Goal: Task Accomplishment & Management: Complete application form

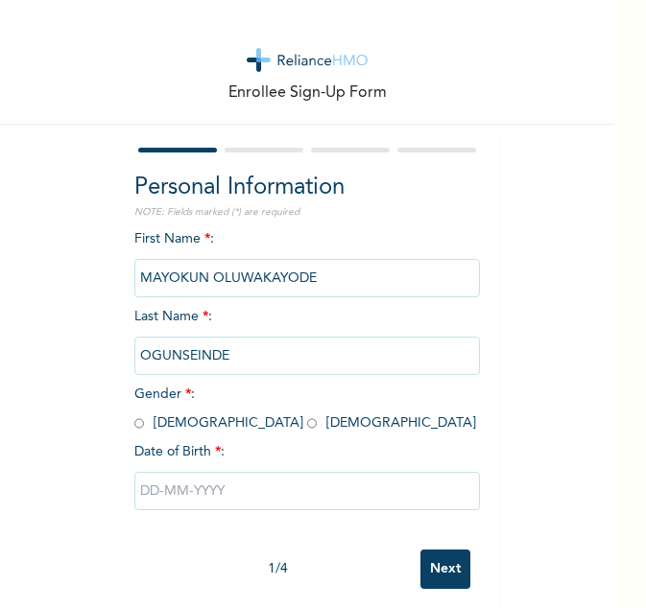
click at [134, 421] on input "radio" at bounding box center [139, 423] width 10 height 18
radio input "true"
click at [170, 492] on input "text" at bounding box center [306, 491] width 345 height 38
select select "9"
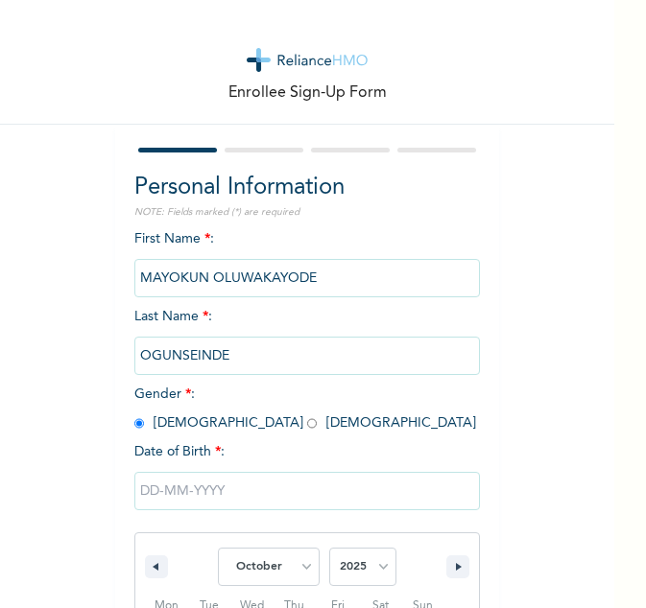
scroll to position [222, 0]
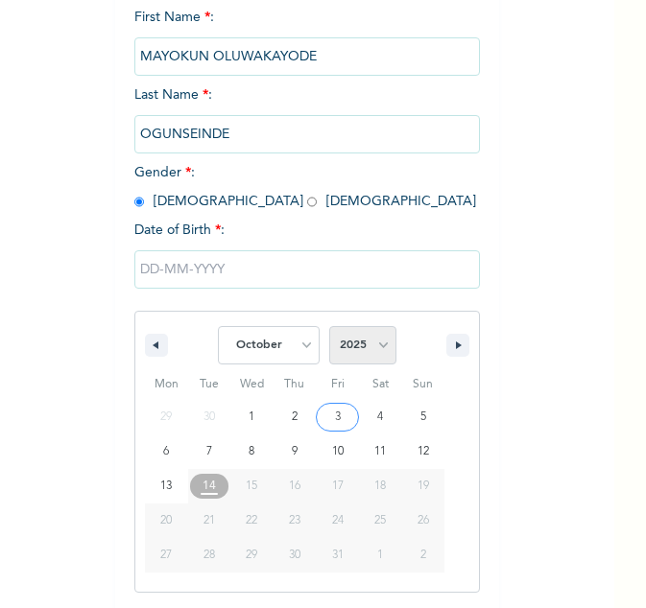
click at [375, 348] on select "2025 2024 2023 2022 2021 2020 2019 2018 2017 2016 2015 2014 2013 2012 2011 2010…" at bounding box center [362, 345] width 67 height 38
select select "2001"
click at [329, 327] on select "2025 2024 2023 2022 2021 2020 2019 2018 2017 2016 2015 2014 2013 2012 2011 2010…" at bounding box center [362, 345] width 67 height 38
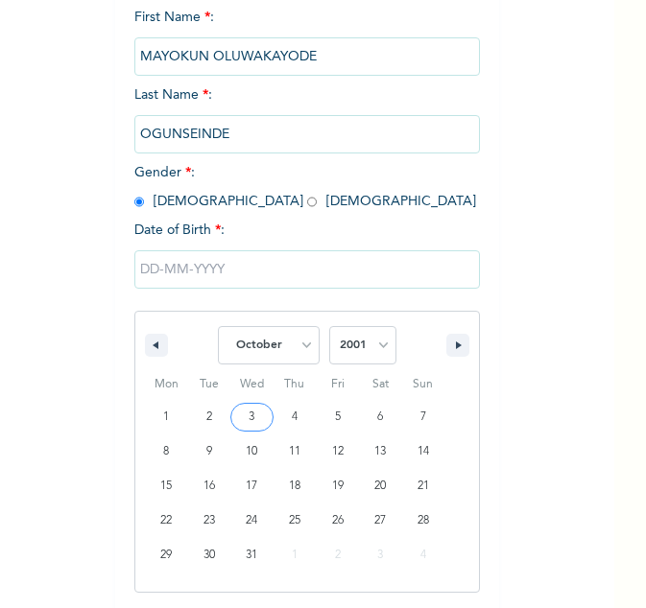
type input "[DATE]"
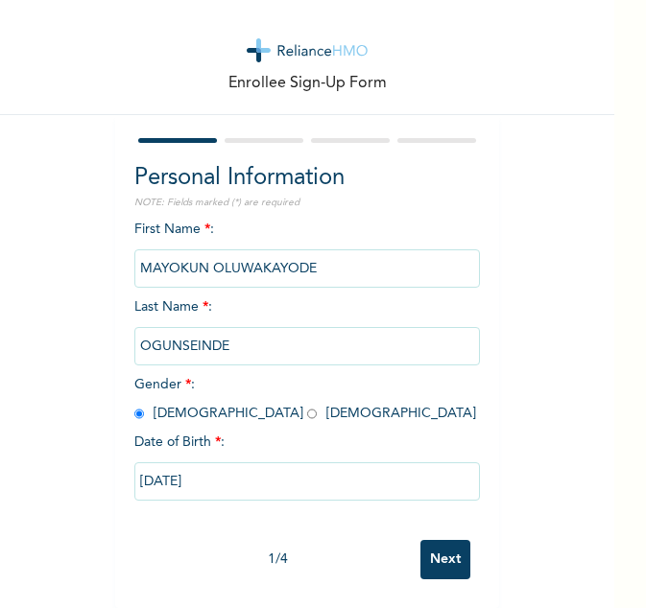
scroll to position [24, 0]
click at [275, 473] on input "[DATE]" at bounding box center [306, 481] width 345 height 38
select select "9"
select select "2001"
click at [428, 541] on input "Next" at bounding box center [445, 559] width 50 height 39
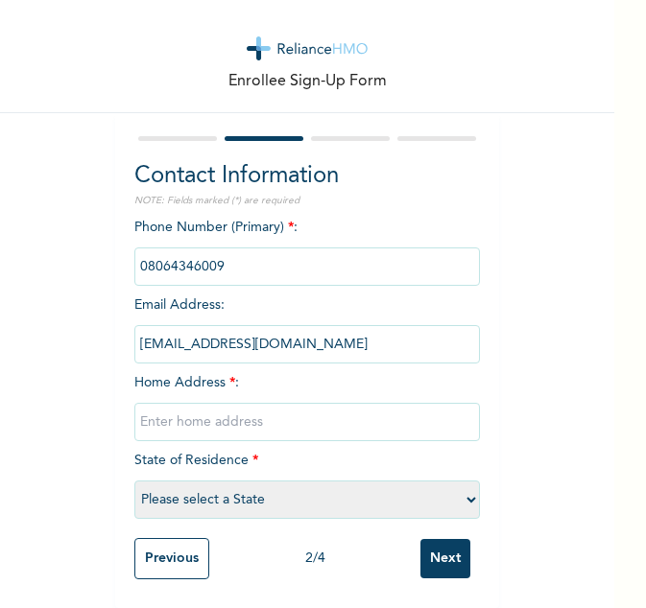
click at [225, 408] on input "text" at bounding box center [306, 422] width 345 height 38
type input "[STREET_ADDRESS]."
click at [164, 481] on select "Please select a State [PERSON_NAME] (FCT) [PERSON_NAME] Ibom [GEOGRAPHIC_DATA] …" at bounding box center [306, 500] width 345 height 38
select select "25"
click at [134, 481] on select "Please select a State [PERSON_NAME] (FCT) [PERSON_NAME] Ibom [GEOGRAPHIC_DATA] …" at bounding box center [306, 500] width 345 height 38
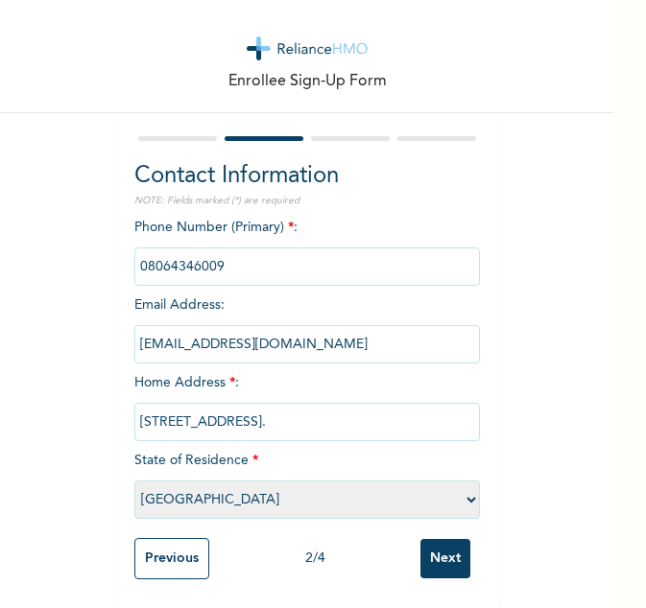
scroll to position [26, 0]
click at [442, 552] on input "Next" at bounding box center [445, 558] width 50 height 39
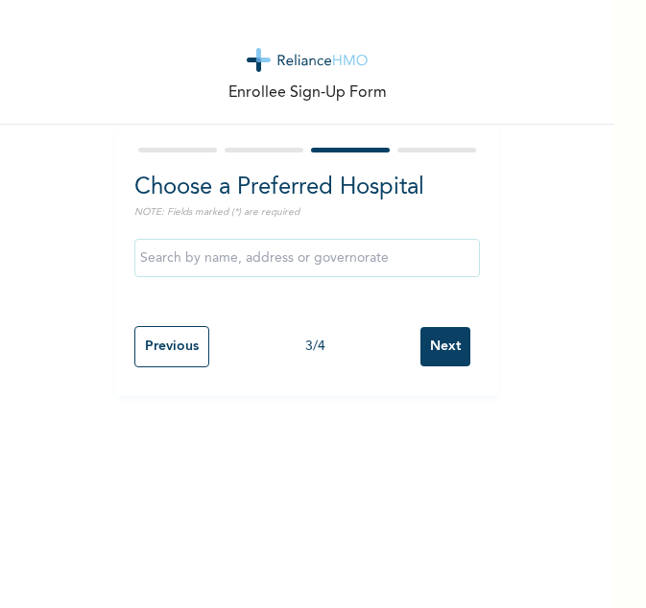
scroll to position [0, 0]
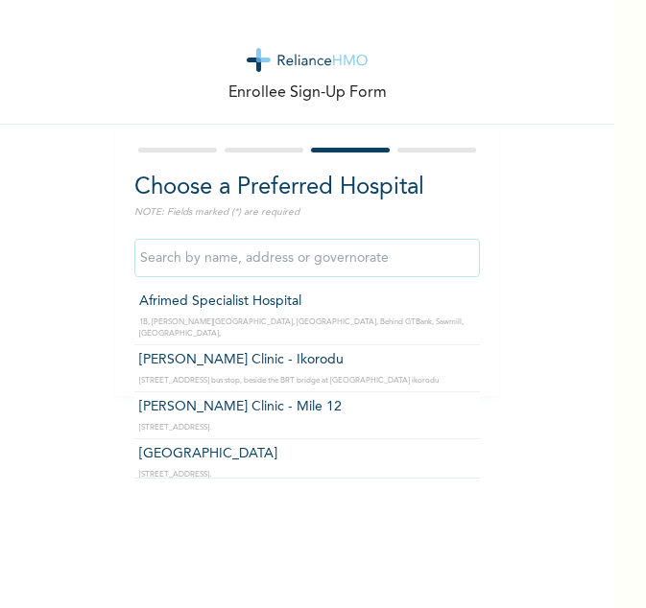
click at [296, 258] on input "text" at bounding box center [306, 258] width 345 height 38
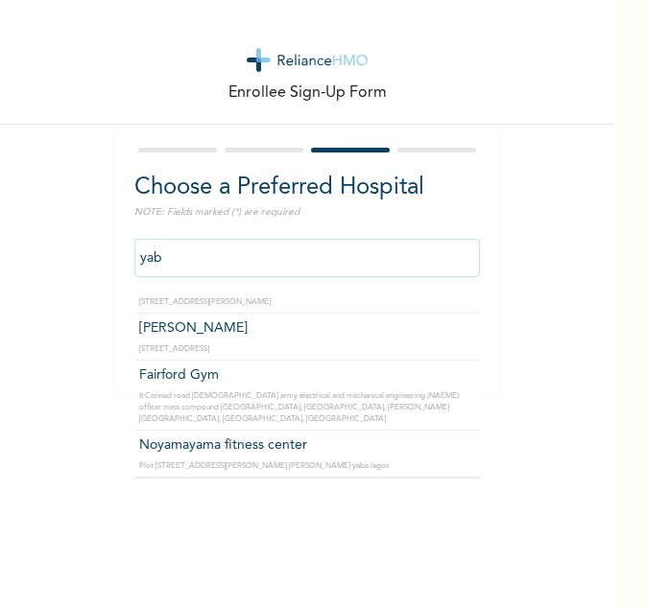
scroll to position [103, 0]
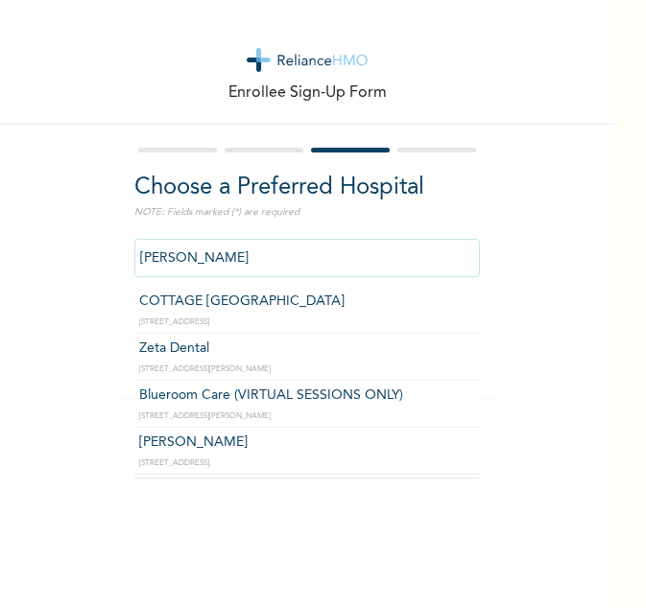
click at [262, 250] on input "[PERSON_NAME]" at bounding box center [306, 258] width 345 height 38
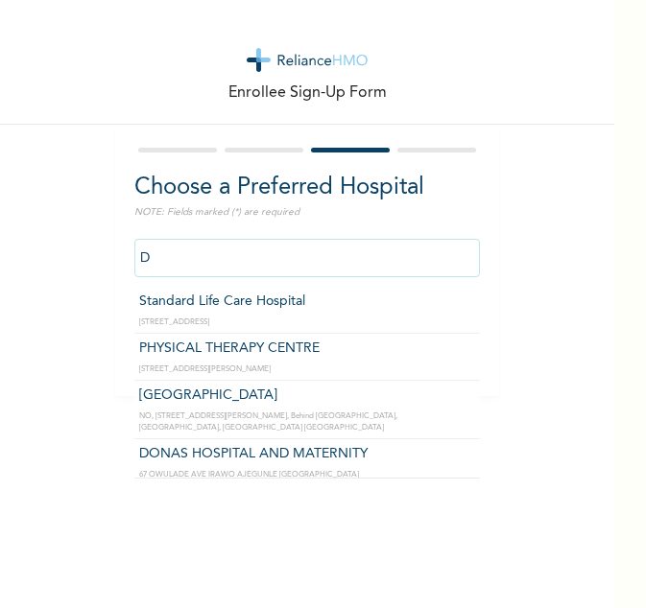
type input "D"
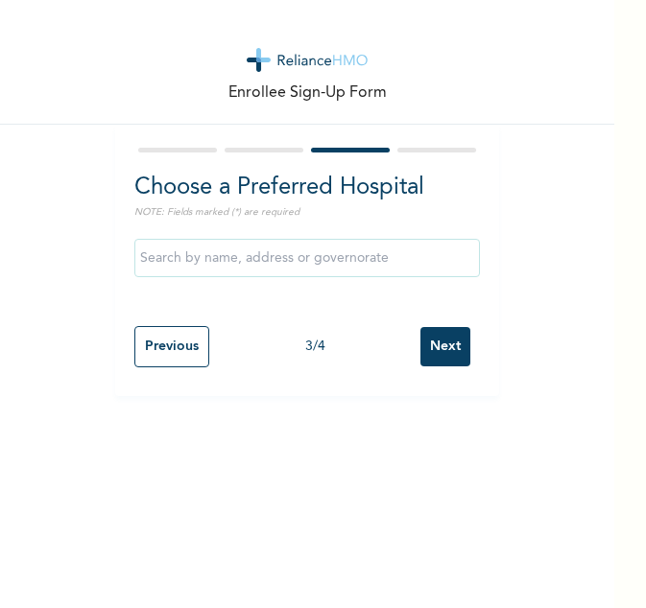
click at [530, 351] on div "Enrollee Sign-Up Form Choose a Preferred Hospital NOTE: Fields marked (*) are r…" at bounding box center [307, 198] width 614 height 396
click at [436, 350] on input "Next" at bounding box center [445, 346] width 50 height 39
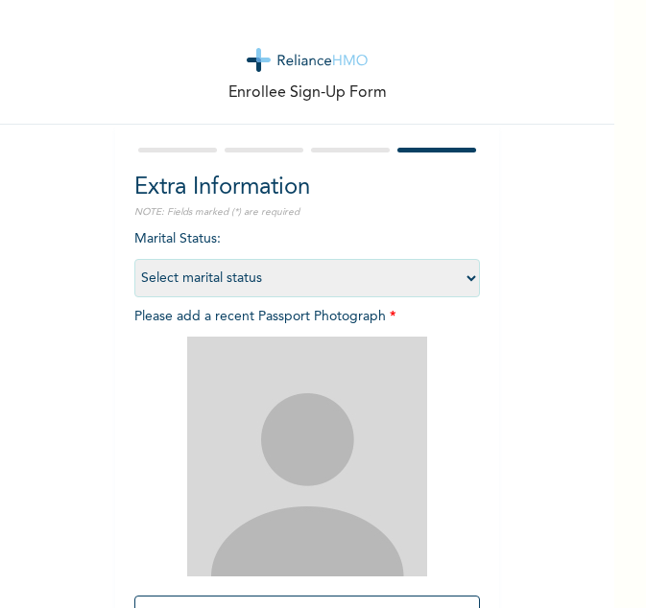
scroll to position [190, 0]
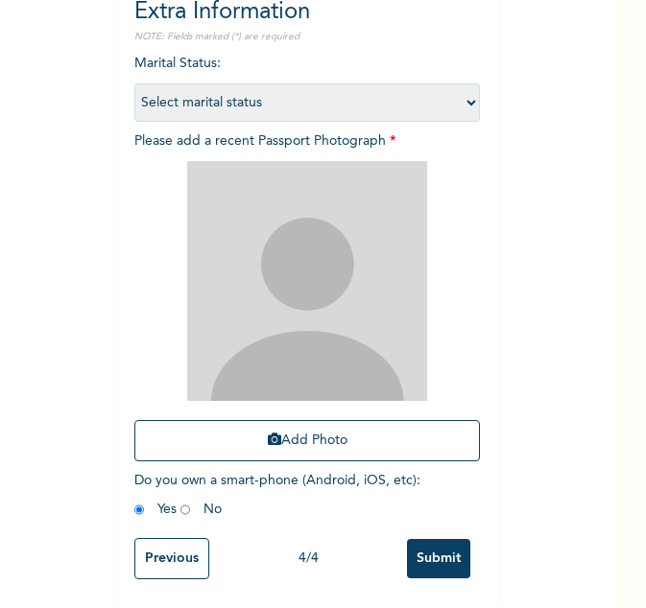
click at [167, 556] on input "Previous" at bounding box center [171, 558] width 75 height 41
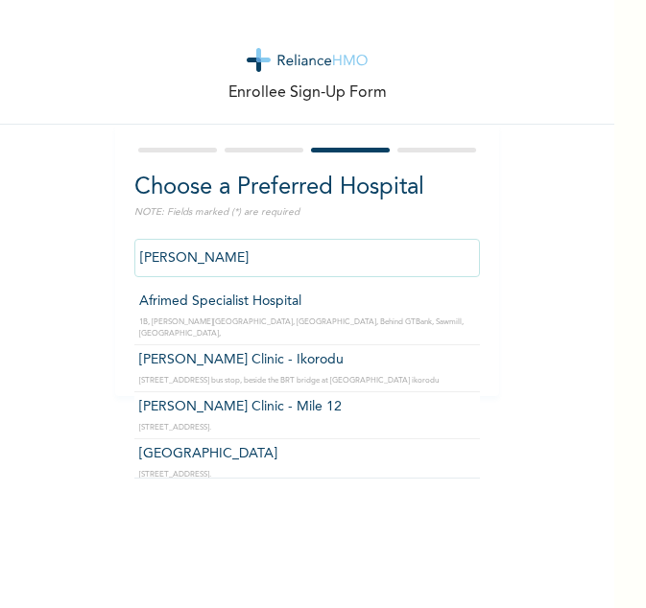
click at [258, 253] on input "[PERSON_NAME]" at bounding box center [306, 258] width 345 height 38
drag, startPoint x: 258, startPoint y: 253, endPoint x: 92, endPoint y: 272, distance: 167.1
click at [92, 272] on div "Enrollee Sign-Up Form Choose a Preferred Hospital NOTE: Fields marked (*) are r…" at bounding box center [307, 198] width 614 height 396
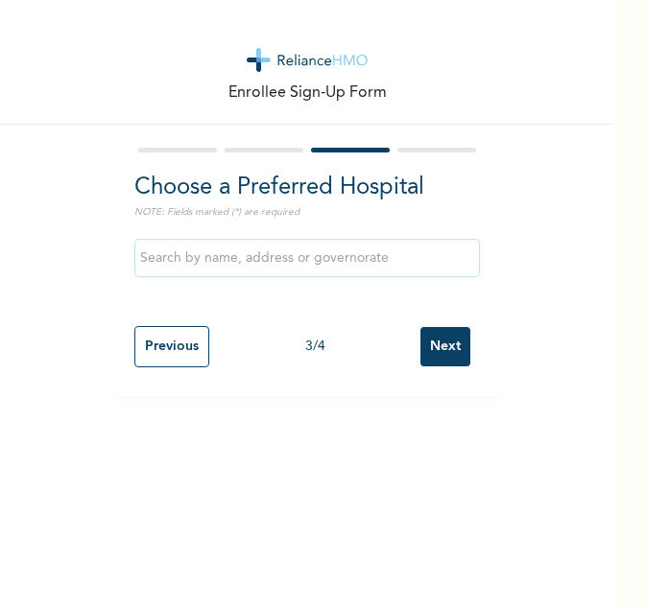
click at [570, 334] on div "Enrollee Sign-Up Form Choose a Preferred Hospital NOTE: Fields marked (*) are r…" at bounding box center [307, 198] width 614 height 396
click at [440, 349] on input "Next" at bounding box center [445, 346] width 50 height 39
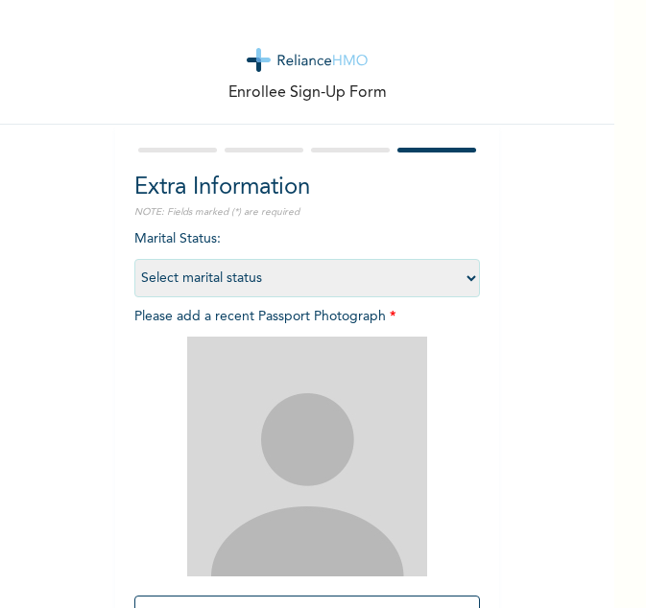
click at [312, 273] on select "Select marital status [DEMOGRAPHIC_DATA] Married [DEMOGRAPHIC_DATA] Widow/[DEMO…" at bounding box center [306, 278] width 345 height 38
select select "1"
click at [134, 259] on select "Select marital status [DEMOGRAPHIC_DATA] Married [DEMOGRAPHIC_DATA] Widow/[DEMO…" at bounding box center [306, 278] width 345 height 38
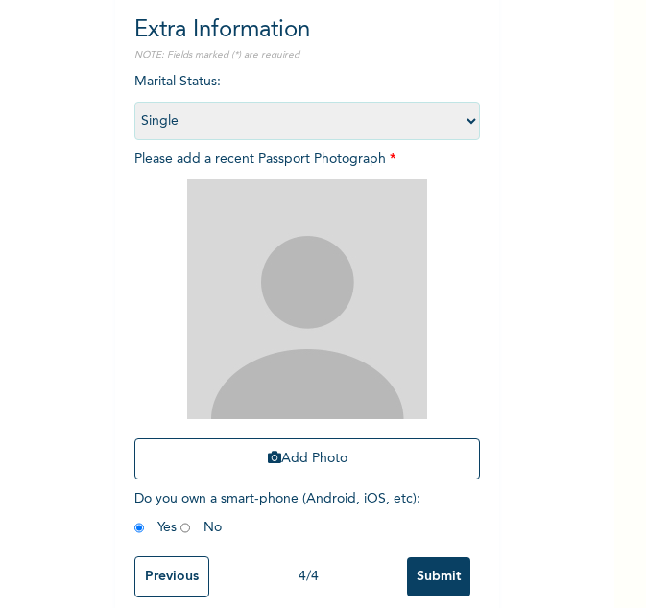
scroll to position [190, 0]
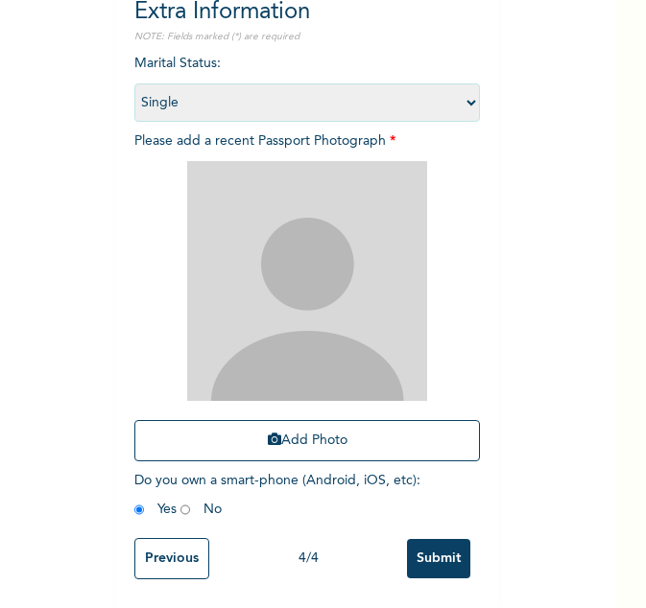
click at [134, 501] on input "radio" at bounding box center [139, 510] width 10 height 18
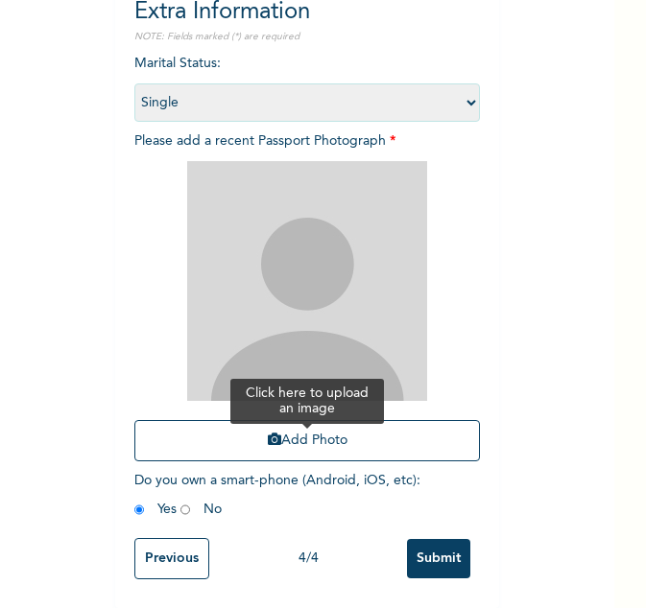
click at [300, 420] on button "Add Photo" at bounding box center [306, 440] width 345 height 41
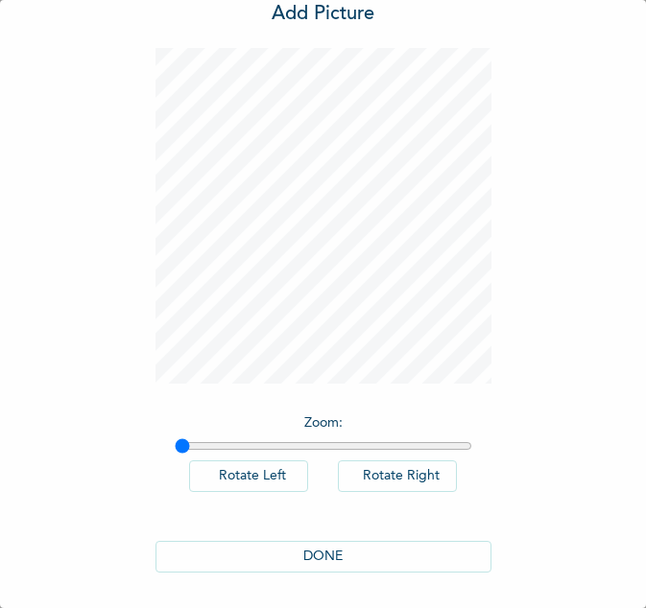
scroll to position [61, 0]
click at [363, 569] on button "DONE" at bounding box center [323, 555] width 336 height 32
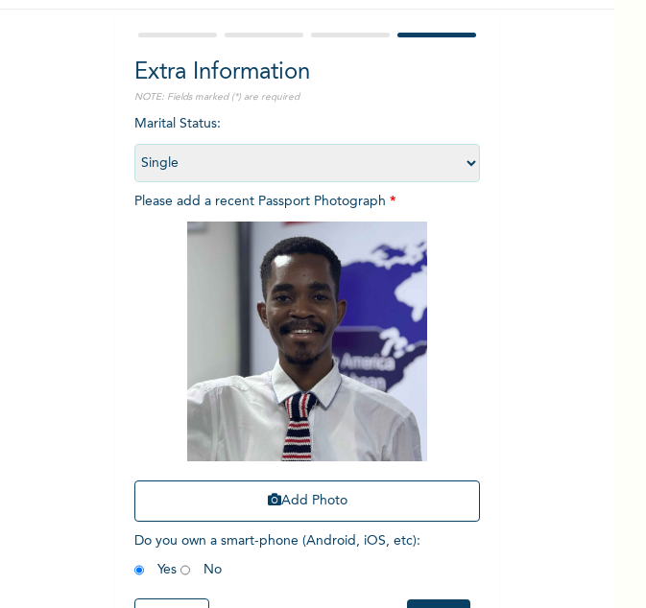
scroll to position [190, 0]
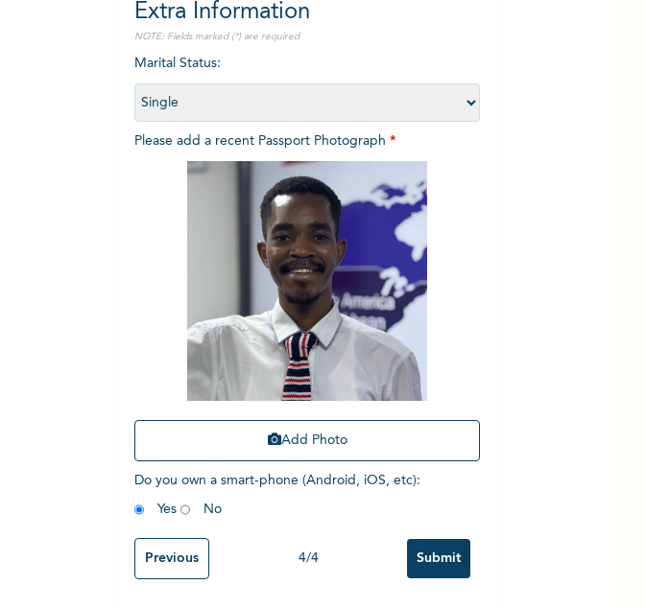
click at [164, 538] on input "Previous" at bounding box center [171, 558] width 75 height 41
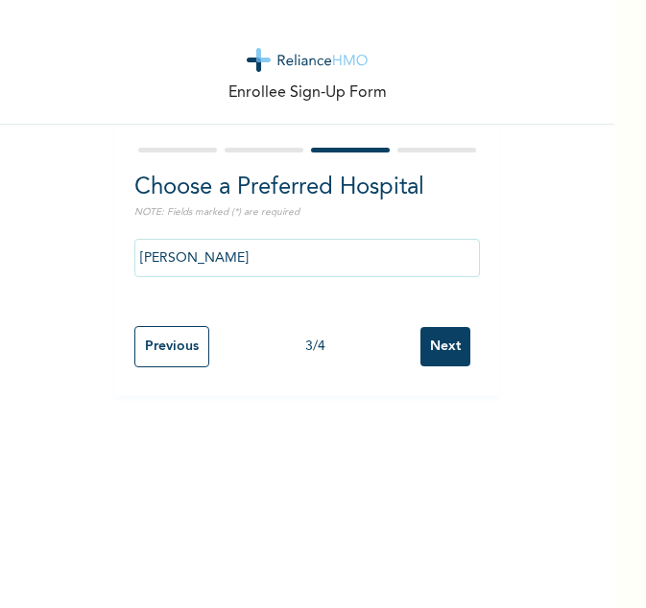
scroll to position [0, 0]
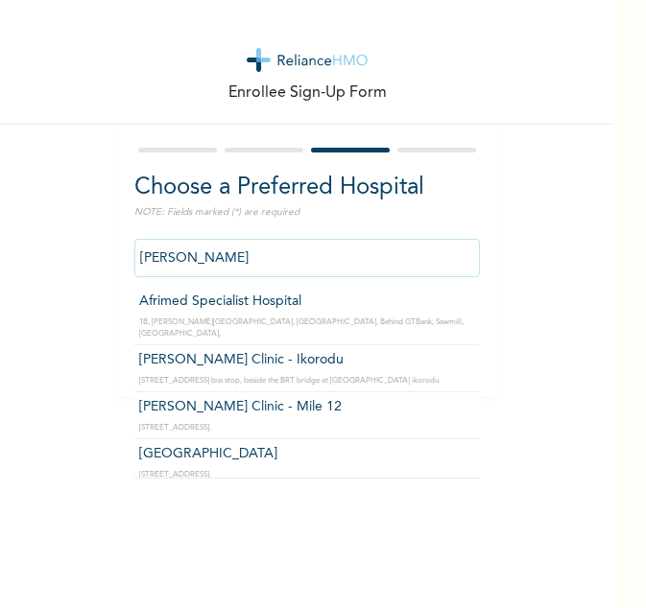
click at [223, 251] on input "[PERSON_NAME]" at bounding box center [306, 258] width 345 height 38
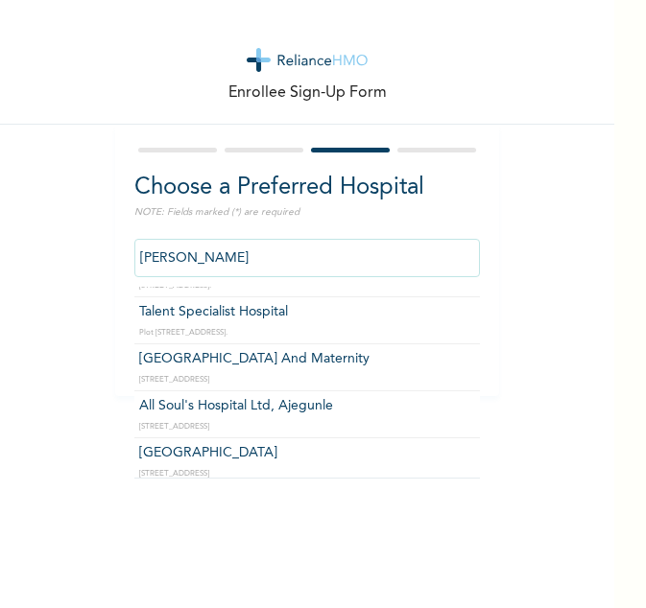
scroll to position [1149, 0]
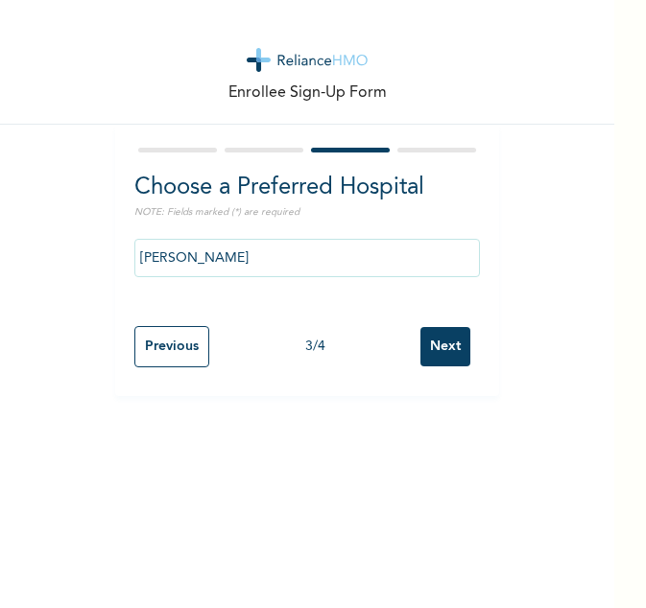
click at [355, 258] on input "[PERSON_NAME]" at bounding box center [306, 258] width 345 height 38
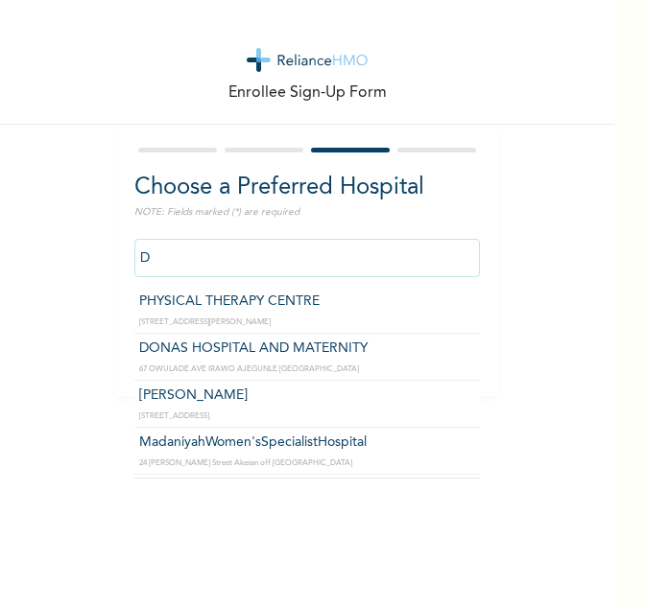
type input "D"
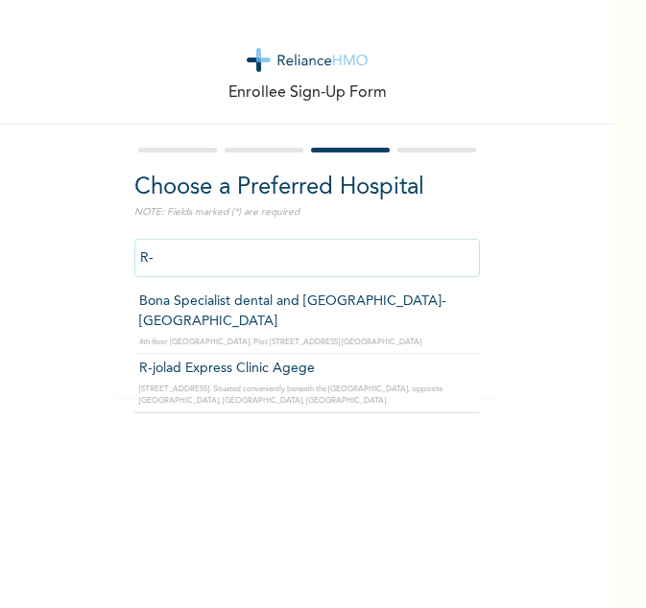
type input "R"
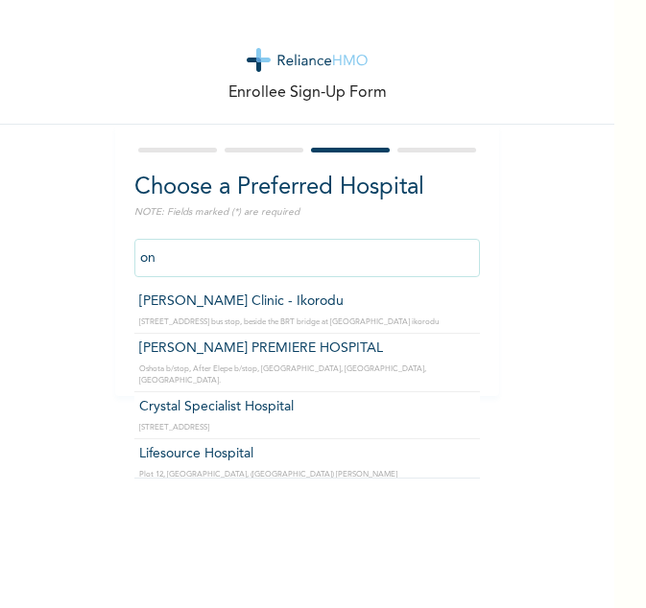
type input "o"
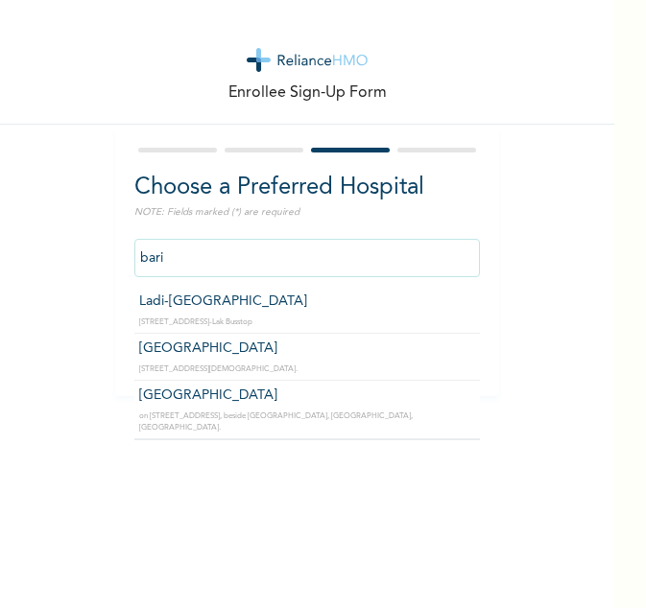
type input "bari"
